Goal: Entertainment & Leisure: Consume media (video, audio)

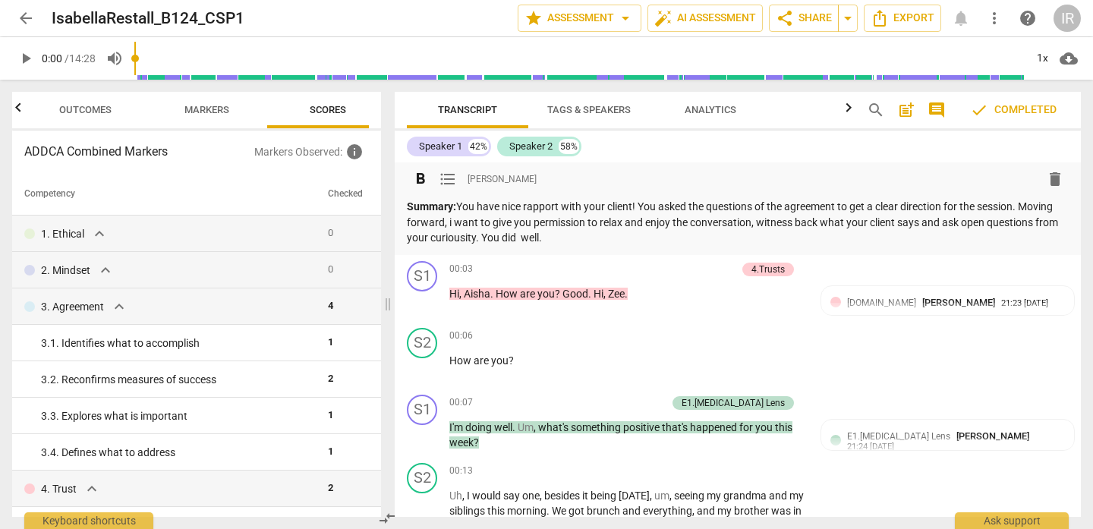
scroll to position [0, 20]
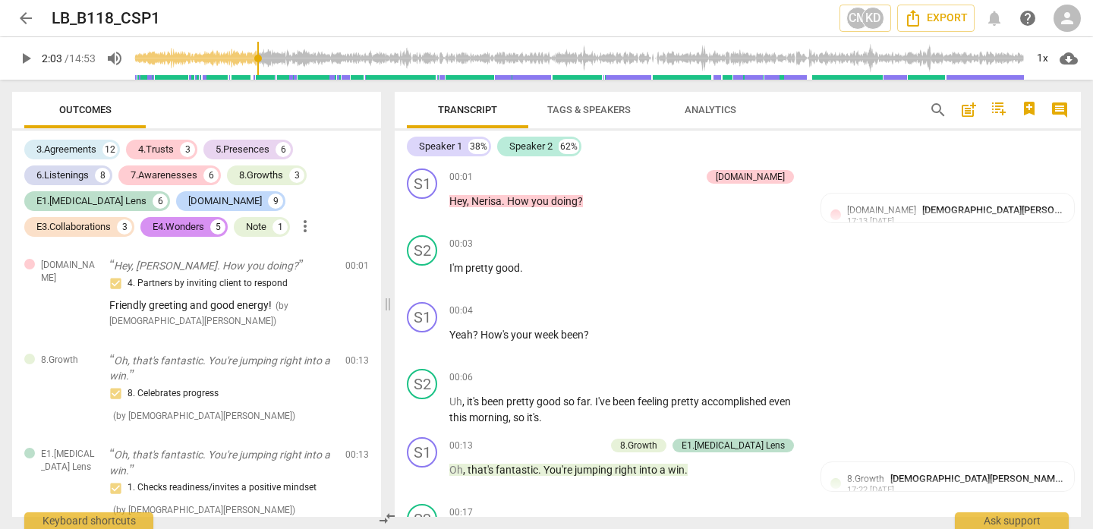
click at [31, 68] on button "play_arrow" at bounding box center [25, 58] width 27 height 27
click at [30, 64] on span "play_arrow" at bounding box center [26, 58] width 18 height 18
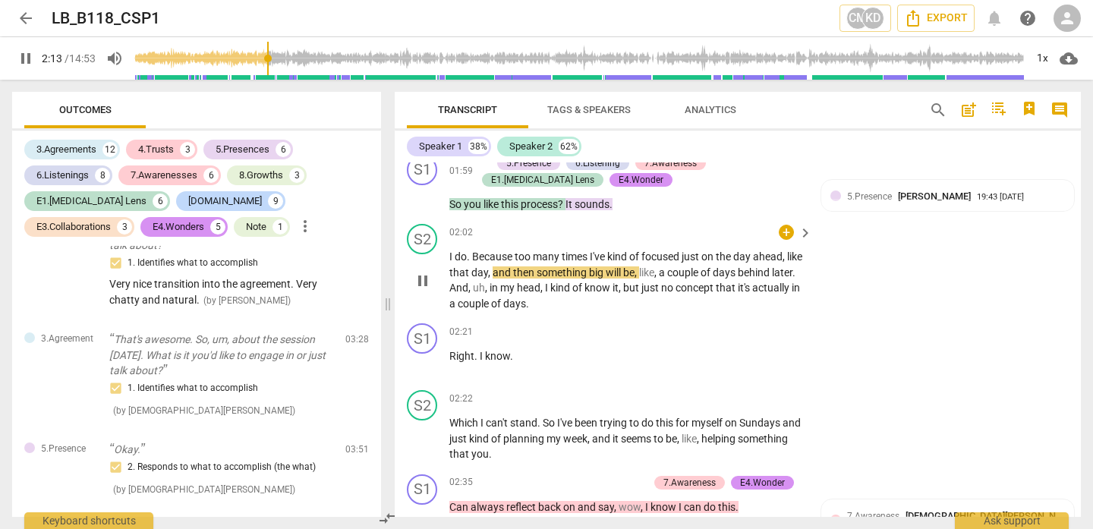
click at [572, 294] on span "kind" at bounding box center [561, 288] width 22 height 12
click at [429, 290] on span "pause" at bounding box center [423, 281] width 18 height 18
click at [429, 290] on span "play_arrow" at bounding box center [423, 281] width 18 height 18
click at [641, 294] on span "but" at bounding box center [632, 288] width 18 height 12
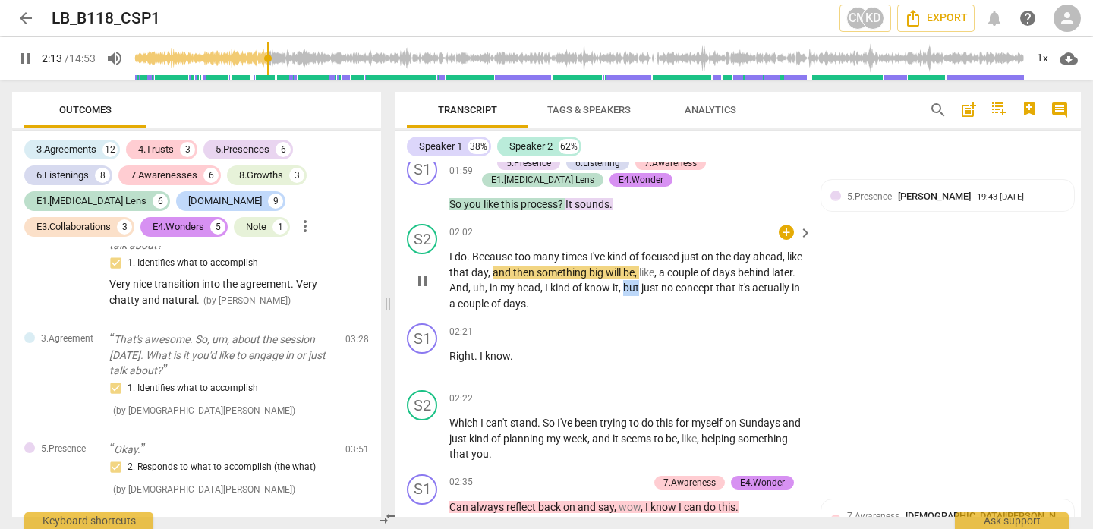
click at [641, 294] on span "but" at bounding box center [632, 288] width 18 height 12
type input "133"
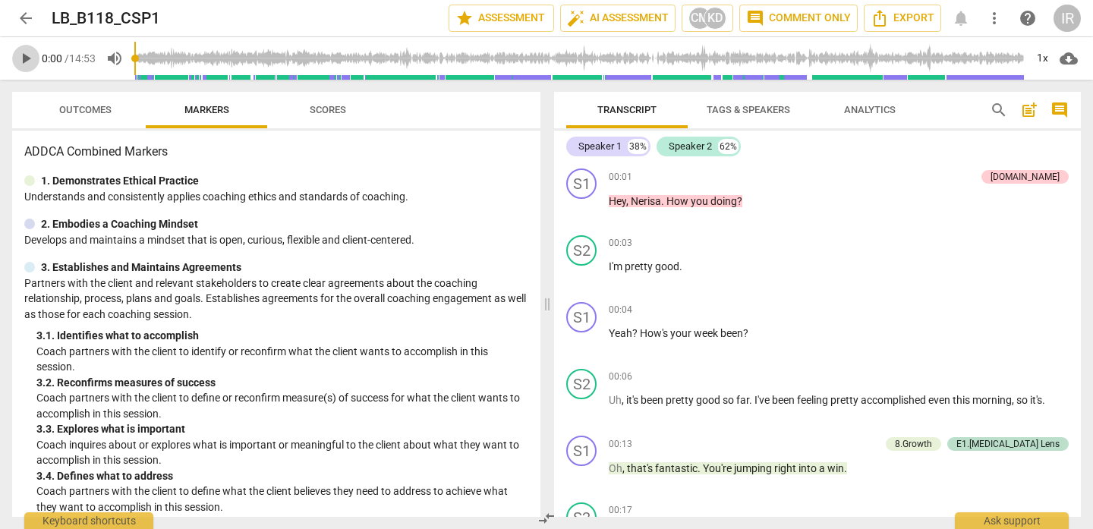
click at [23, 57] on span "play_arrow" at bounding box center [26, 58] width 18 height 18
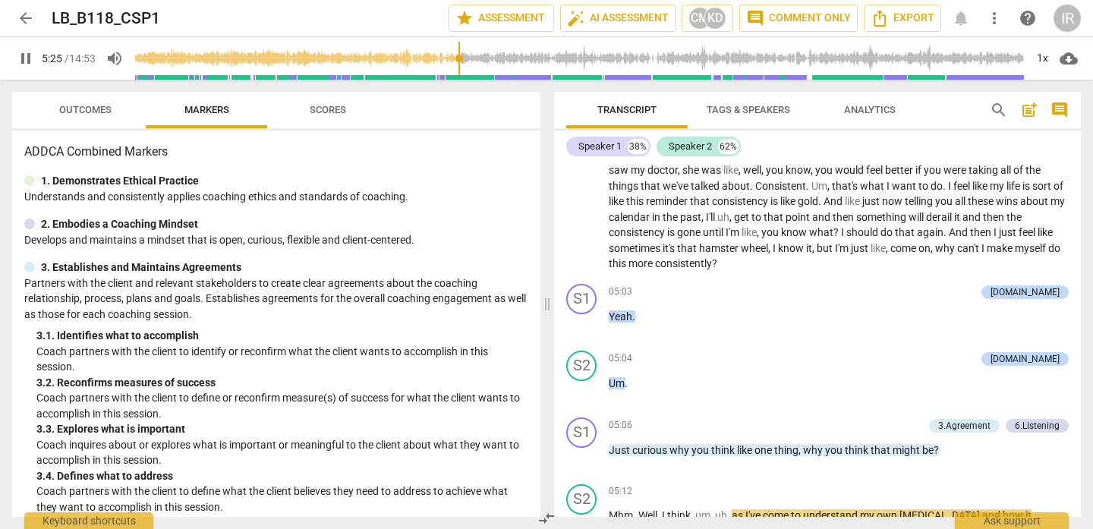
scroll to position [2406, 0]
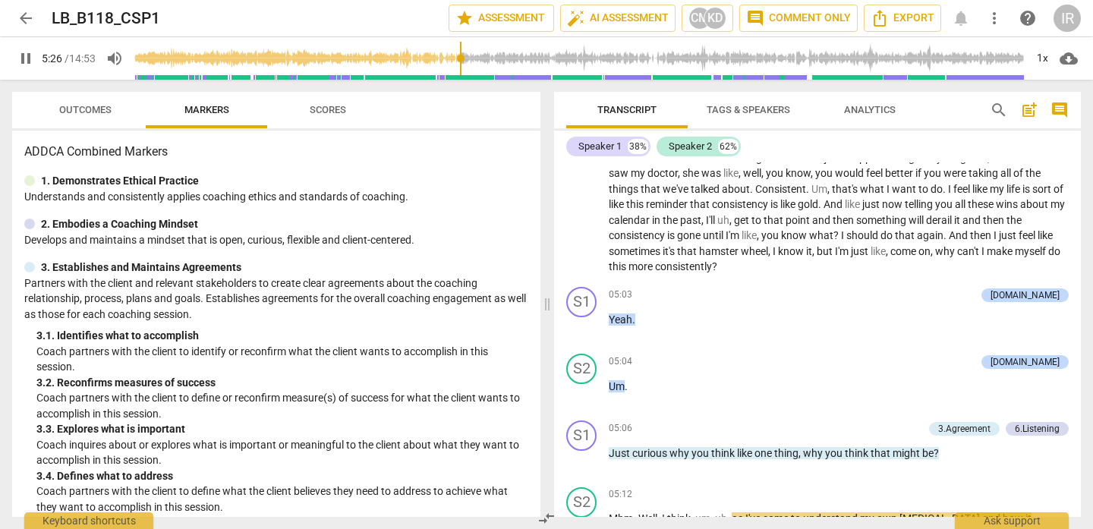
click at [27, 55] on span "pause" at bounding box center [26, 58] width 18 height 18
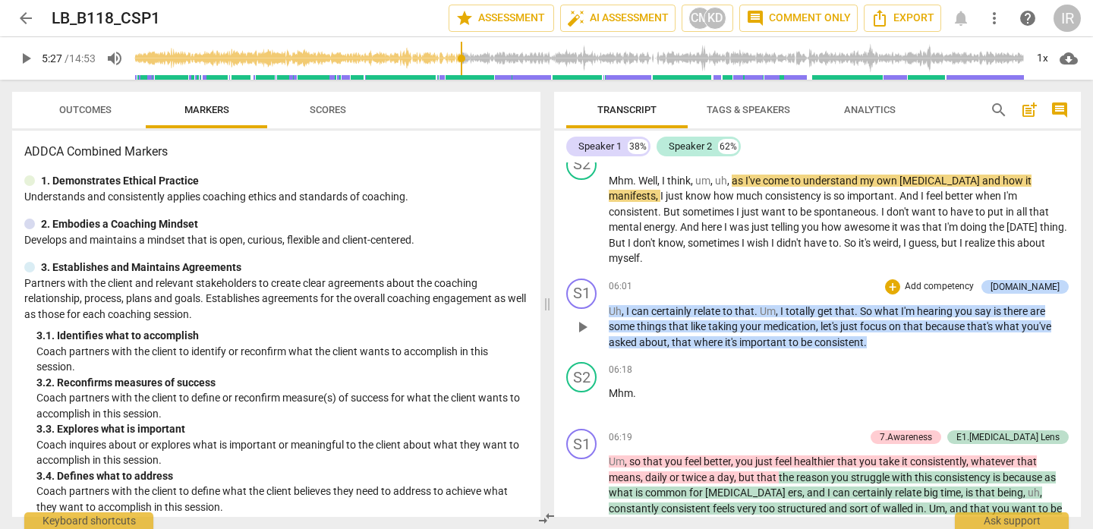
scroll to position [2745, 0]
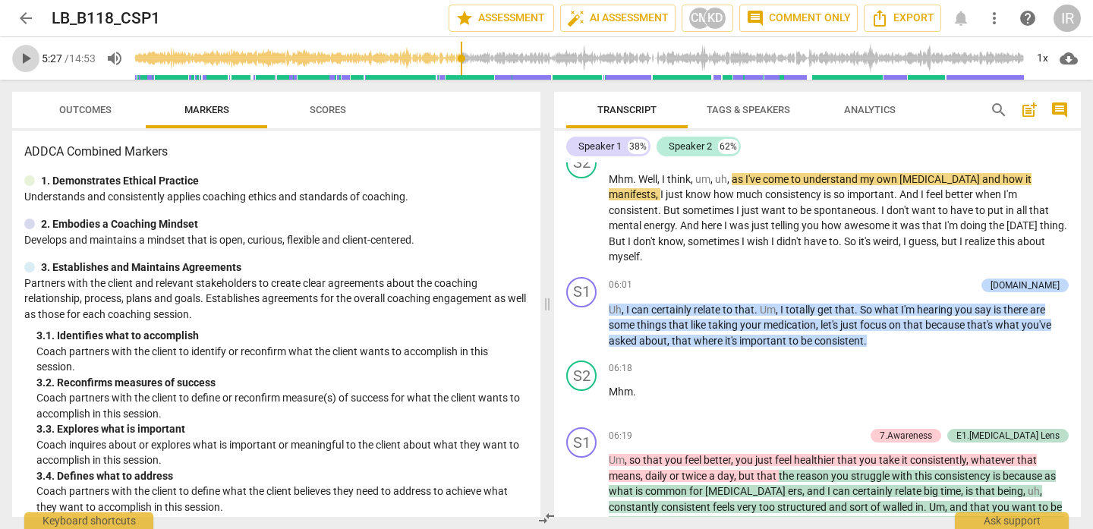
click at [21, 55] on span "play_arrow" at bounding box center [26, 58] width 18 height 18
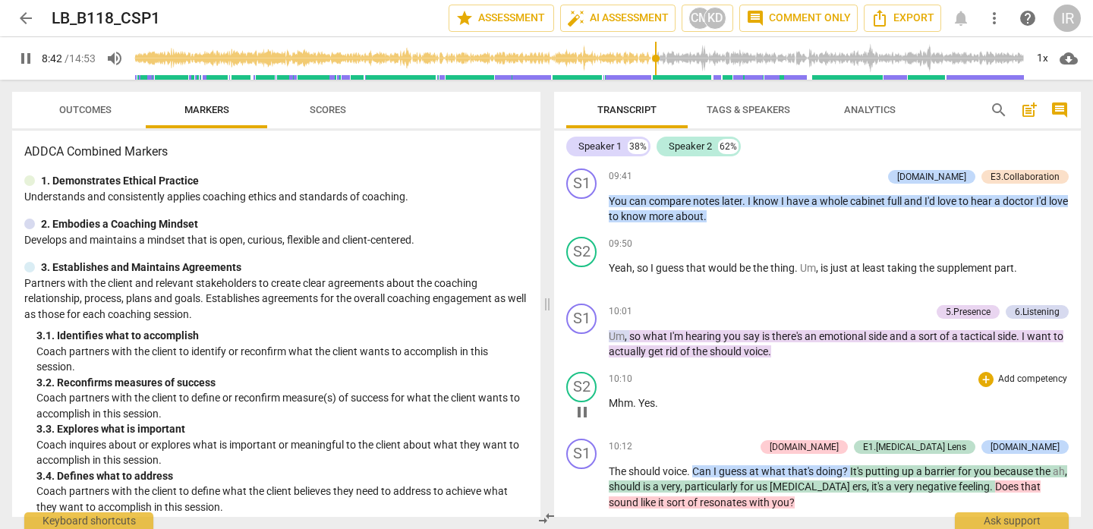
scroll to position [3672, 0]
click at [28, 56] on span "pause" at bounding box center [26, 58] width 18 height 18
type input "529"
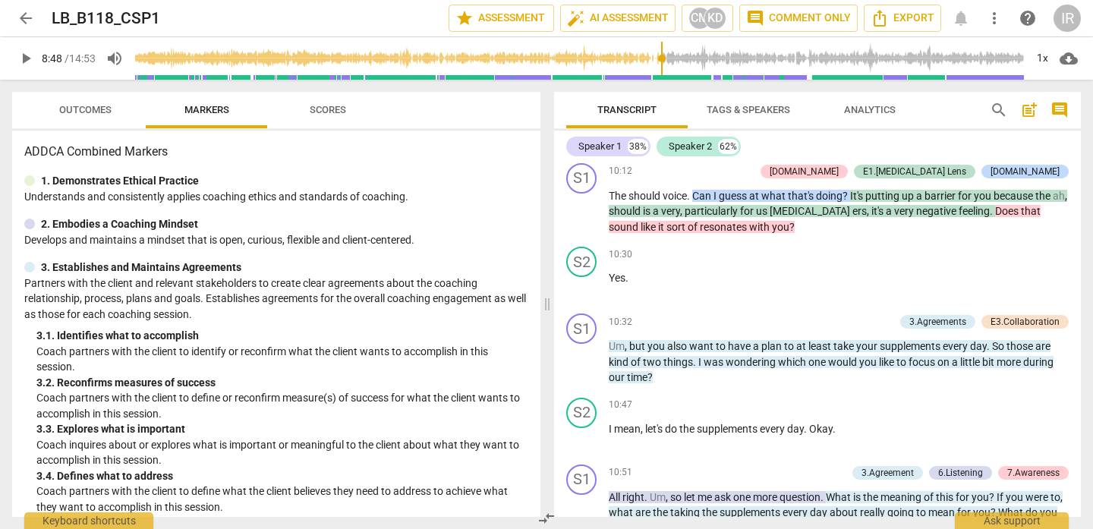
scroll to position [3942, 0]
